Goal: Check status: Check status

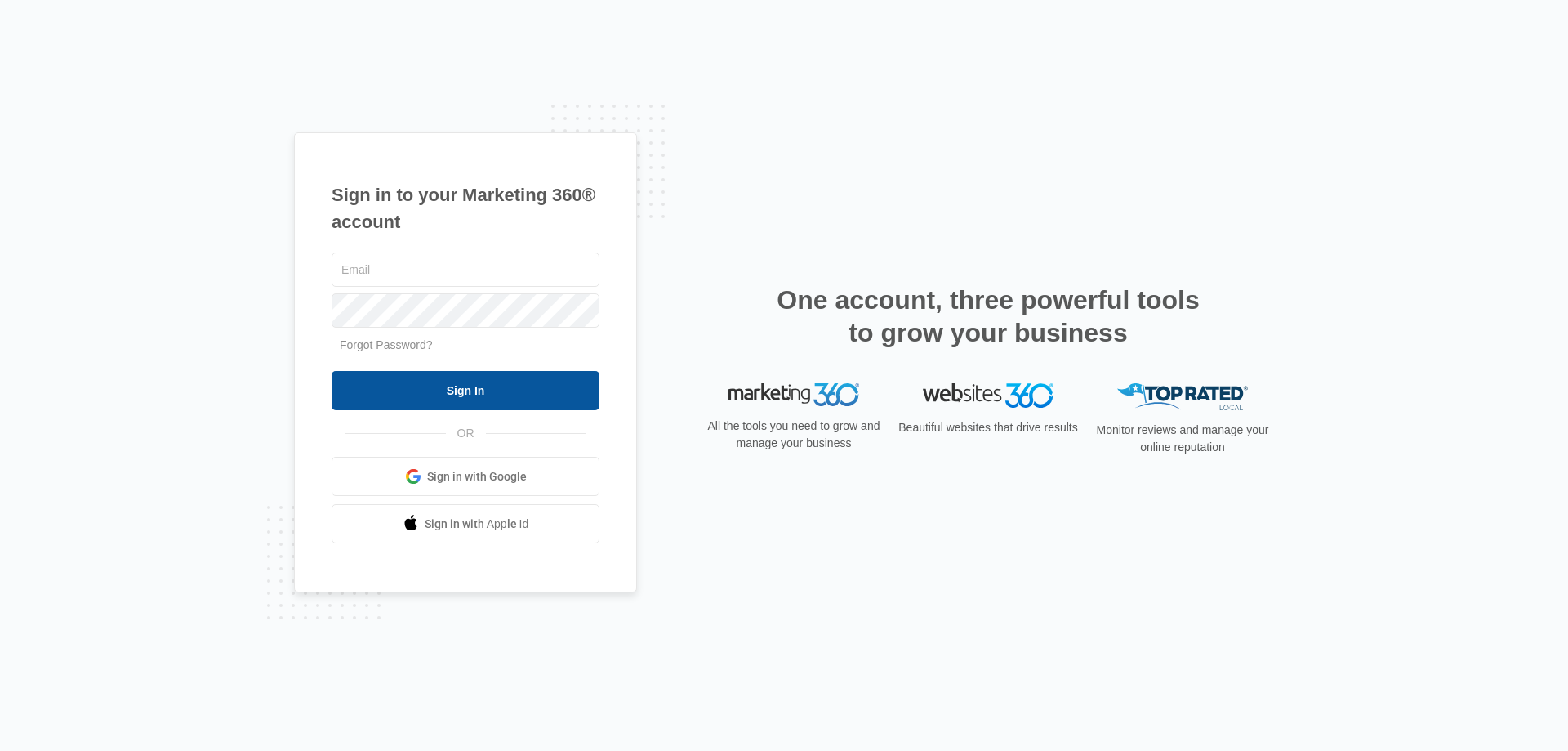
type input "[PERSON_NAME][EMAIL_ADDRESS][DOMAIN_NAME]"
click at [463, 385] on input "Sign In" at bounding box center [466, 391] width 268 height 40
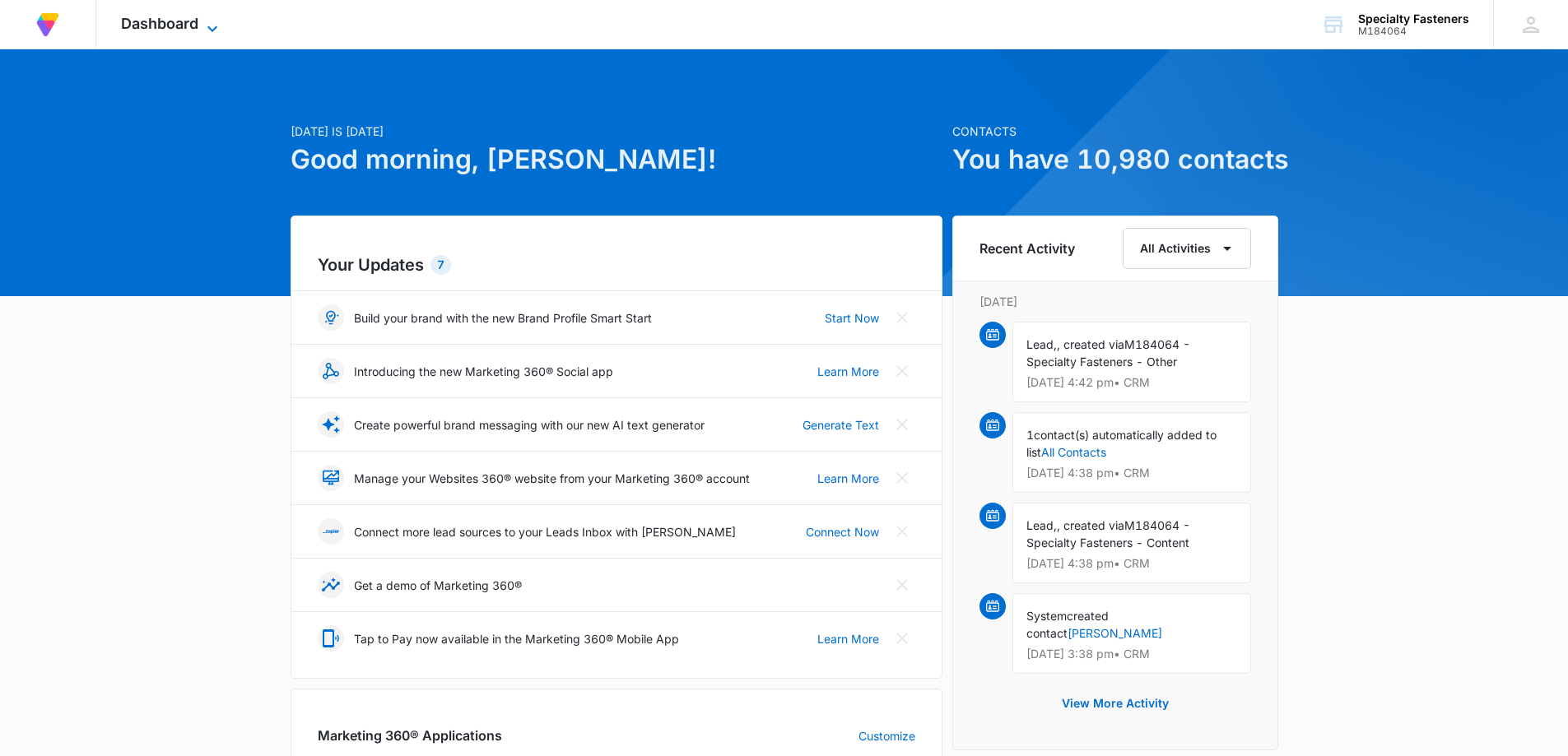
click at [147, 21] on span "Dashboard" at bounding box center [159, 24] width 77 height 17
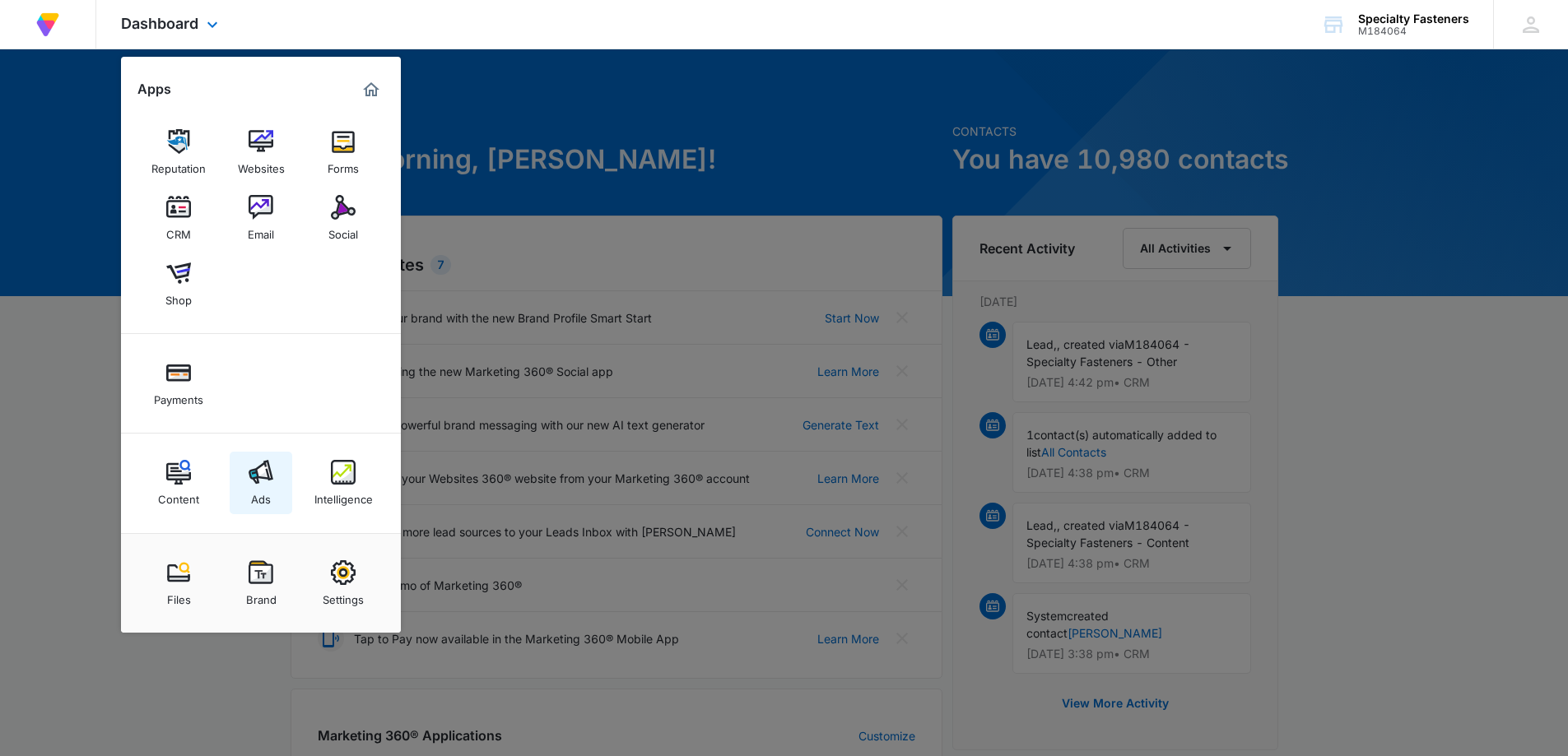
click at [274, 486] on link "Ads" at bounding box center [261, 483] width 63 height 63
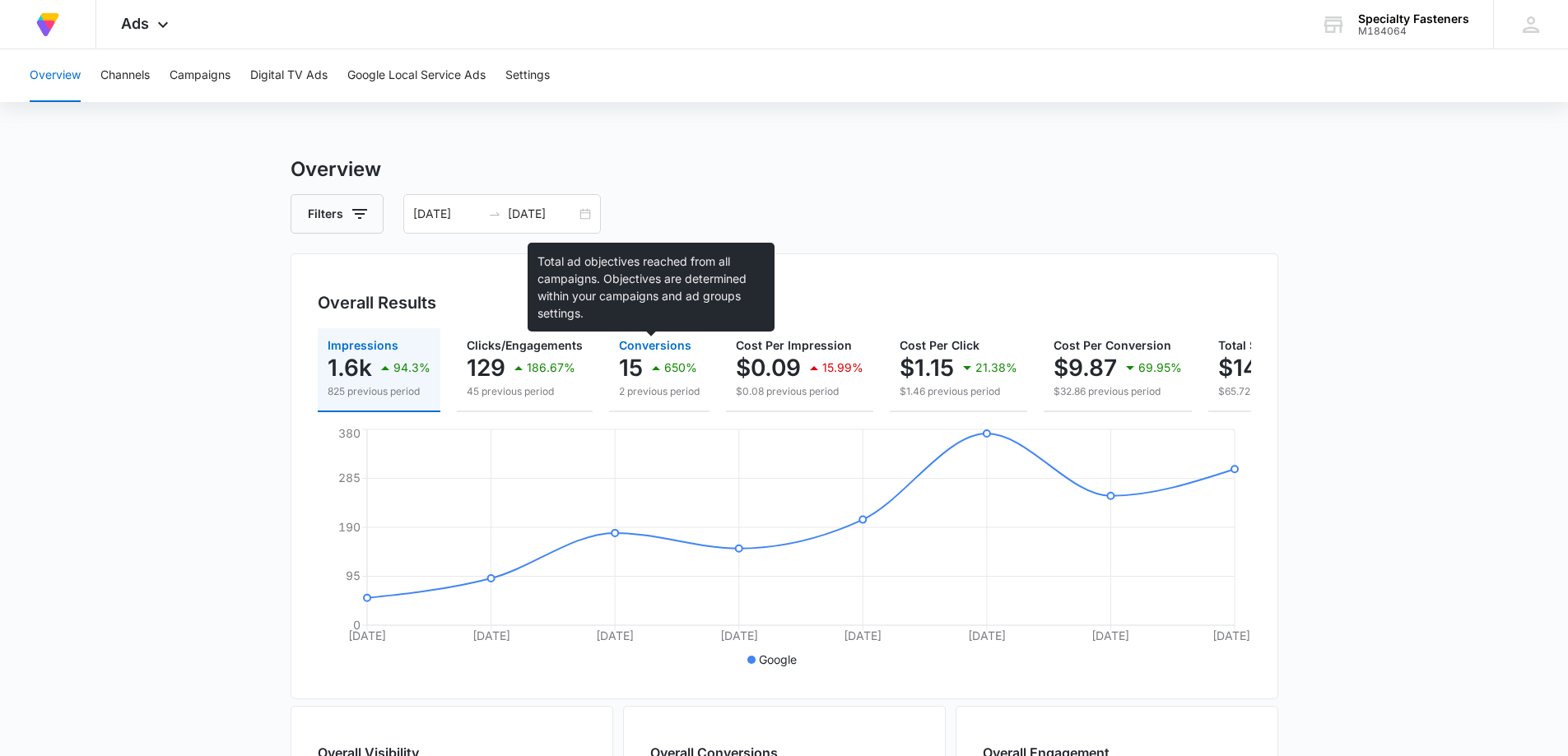
click at [650, 347] on span "Conversions" at bounding box center [655, 345] width 72 height 14
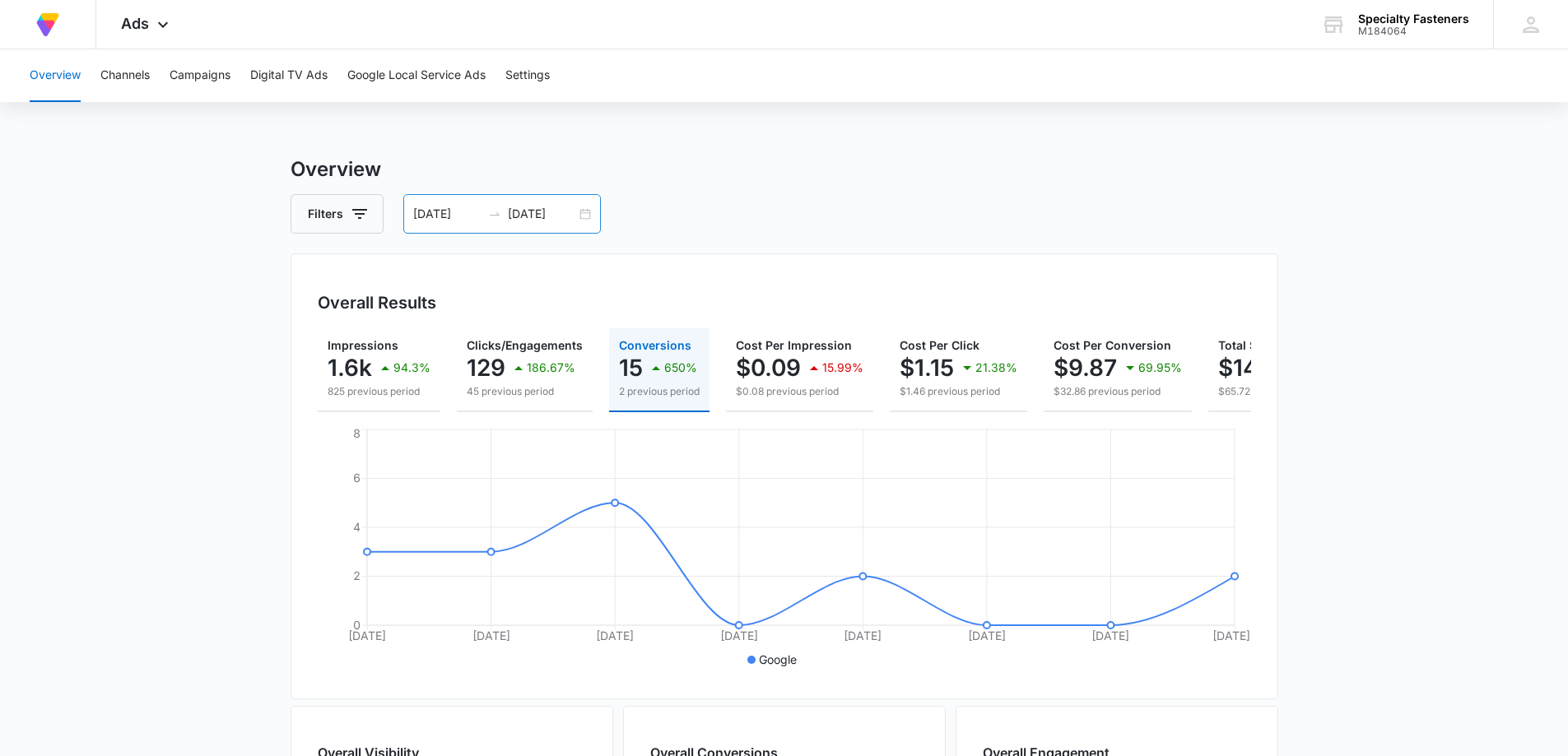
click at [588, 216] on div "08/04/2025 08/11/2025" at bounding box center [502, 214] width 198 height 40
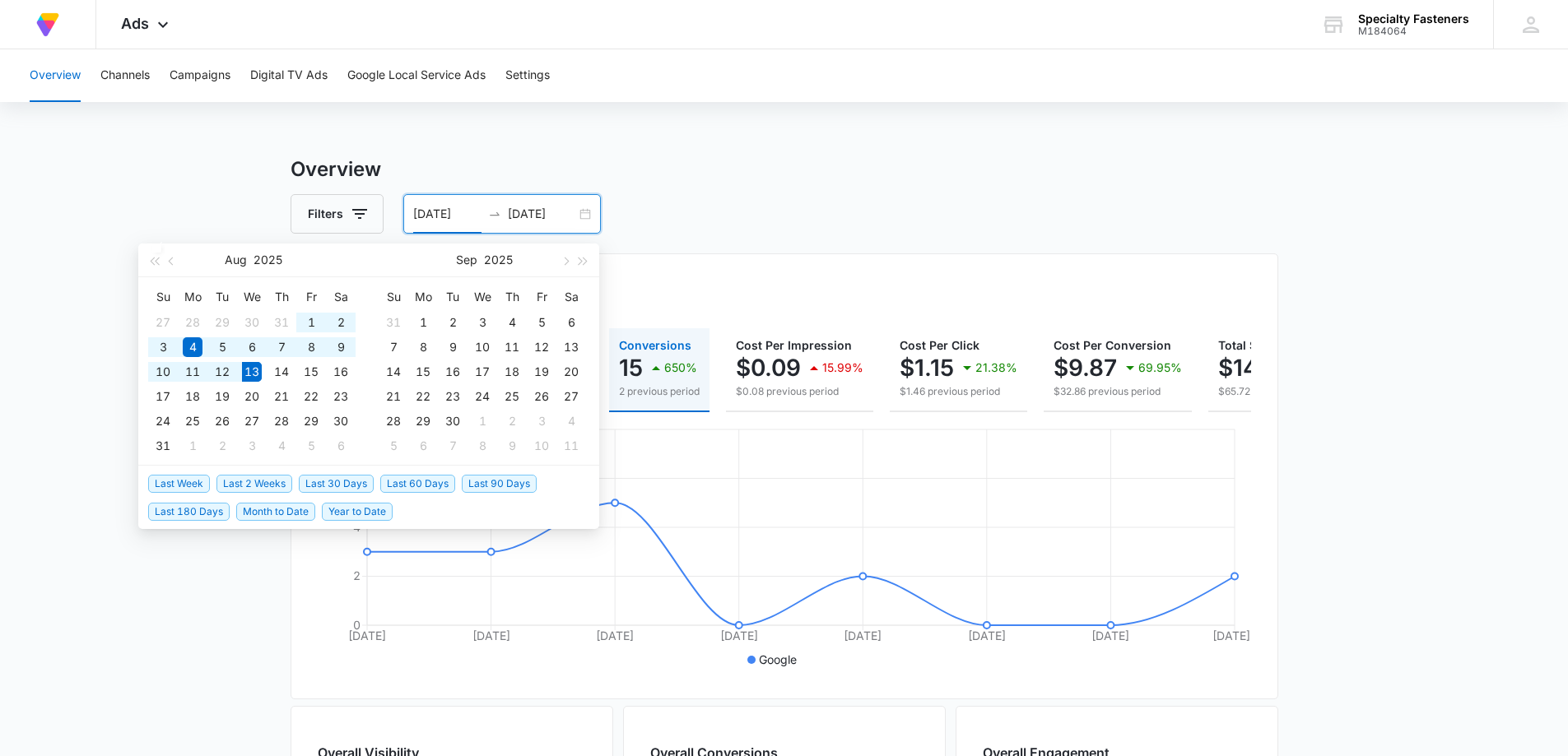
click at [258, 483] on span "Last 2 Weeks" at bounding box center [255, 483] width 76 height 18
type input "07/30/2025"
type input "08/13/2025"
